Goal: Check status

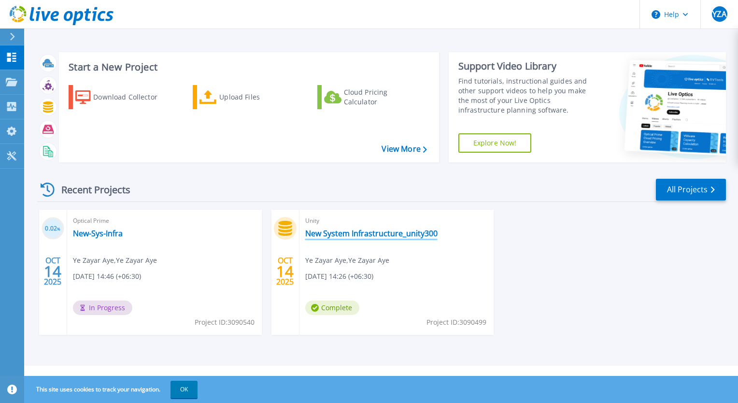
click at [381, 234] on link "New System Infrastructure_unity300" at bounding box center [371, 234] width 132 height 10
click at [101, 236] on link "New-Sys-Infra" at bounding box center [98, 234] width 50 height 10
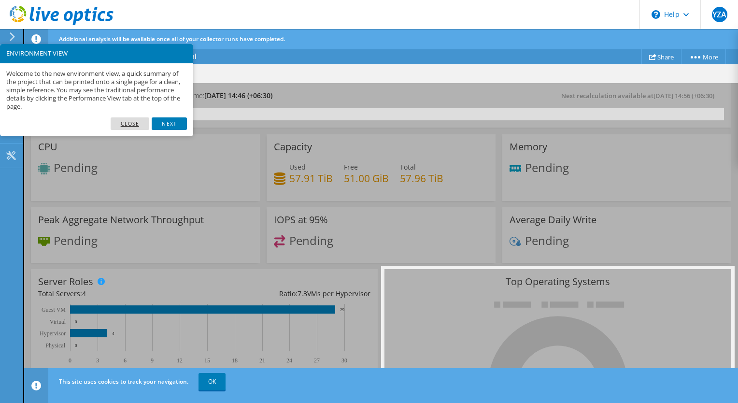
click at [127, 126] on link "Close" at bounding box center [130, 123] width 39 height 13
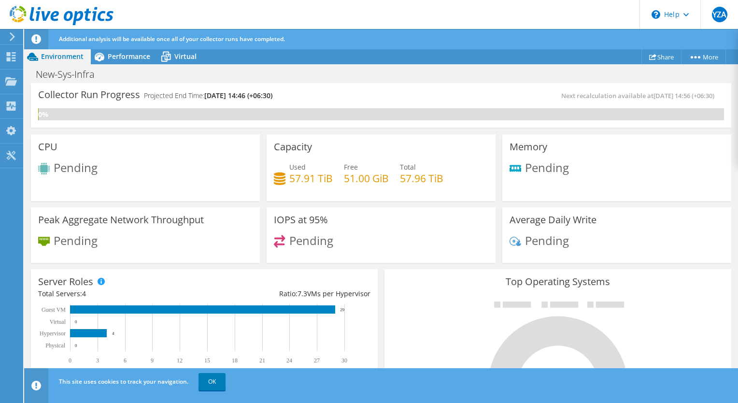
scroll to position [350, 0]
click at [181, 56] on span "Virtual" at bounding box center [185, 56] width 22 height 9
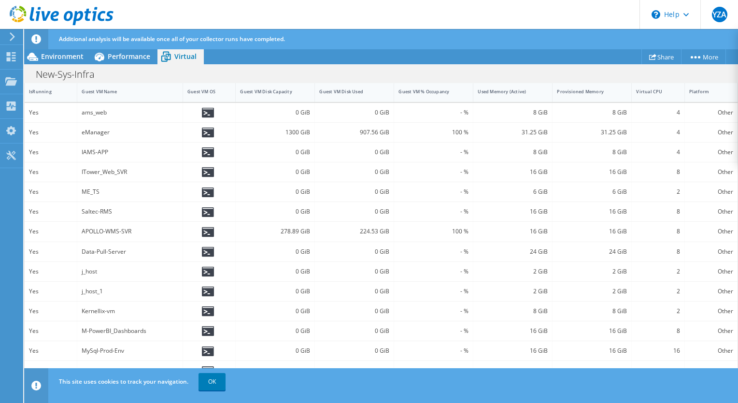
scroll to position [0, 0]
click at [698, 56] on icon at bounding box center [696, 57] width 10 height 2
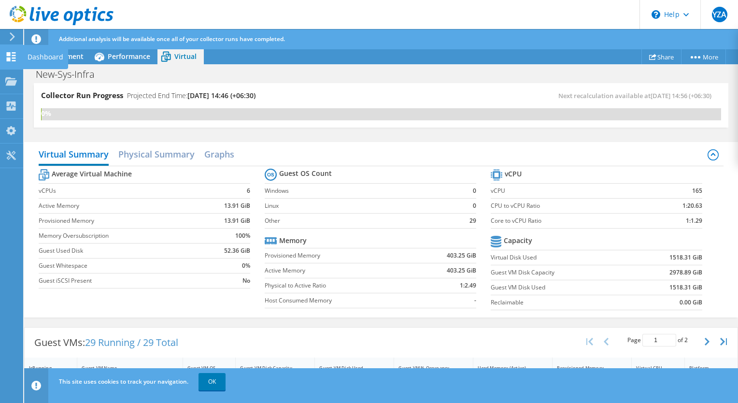
click at [41, 52] on div "Dashboard" at bounding box center [45, 57] width 45 height 24
